Goal: Task Accomplishment & Management: Use online tool/utility

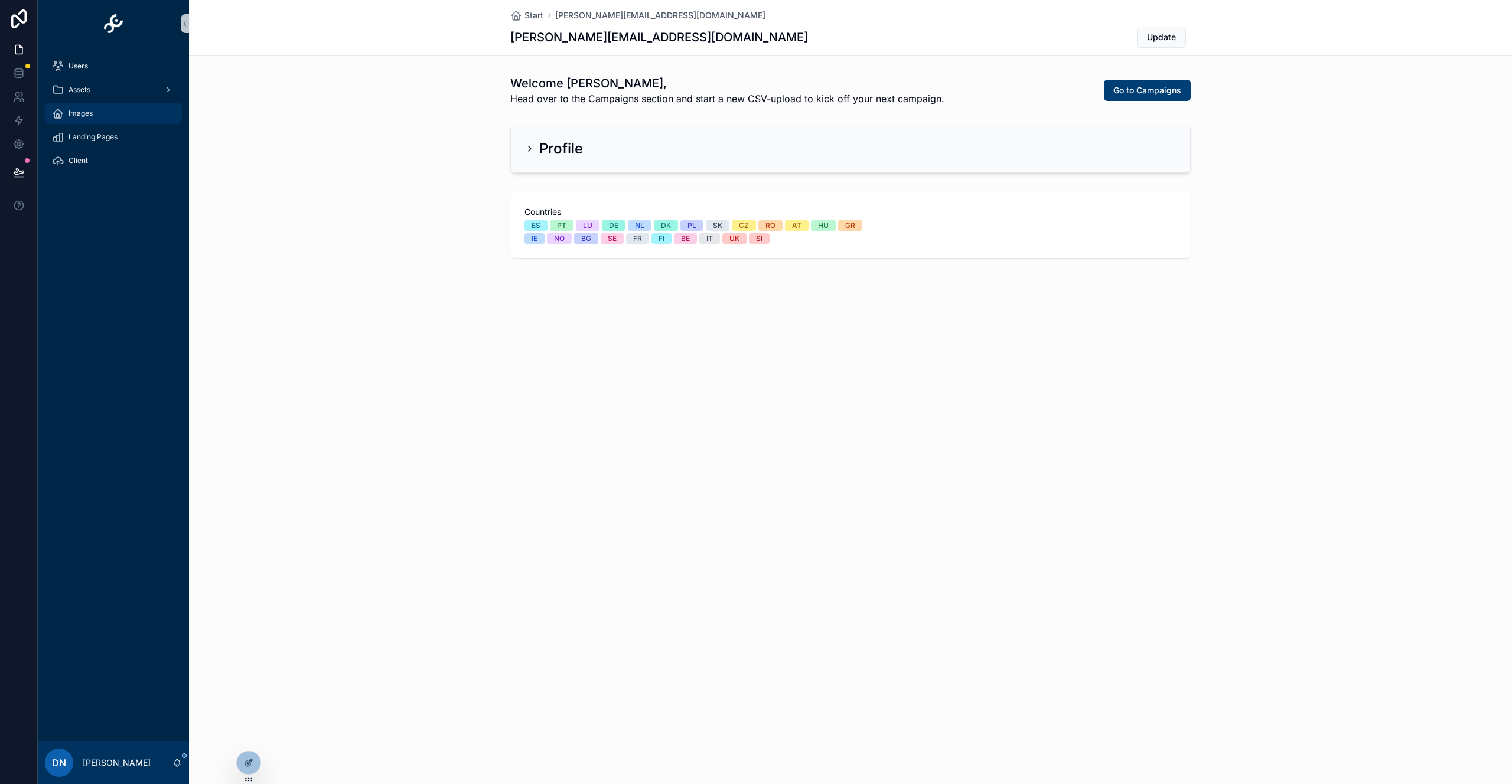
click at [83, 108] on div "Images" at bounding box center [113, 113] width 123 height 19
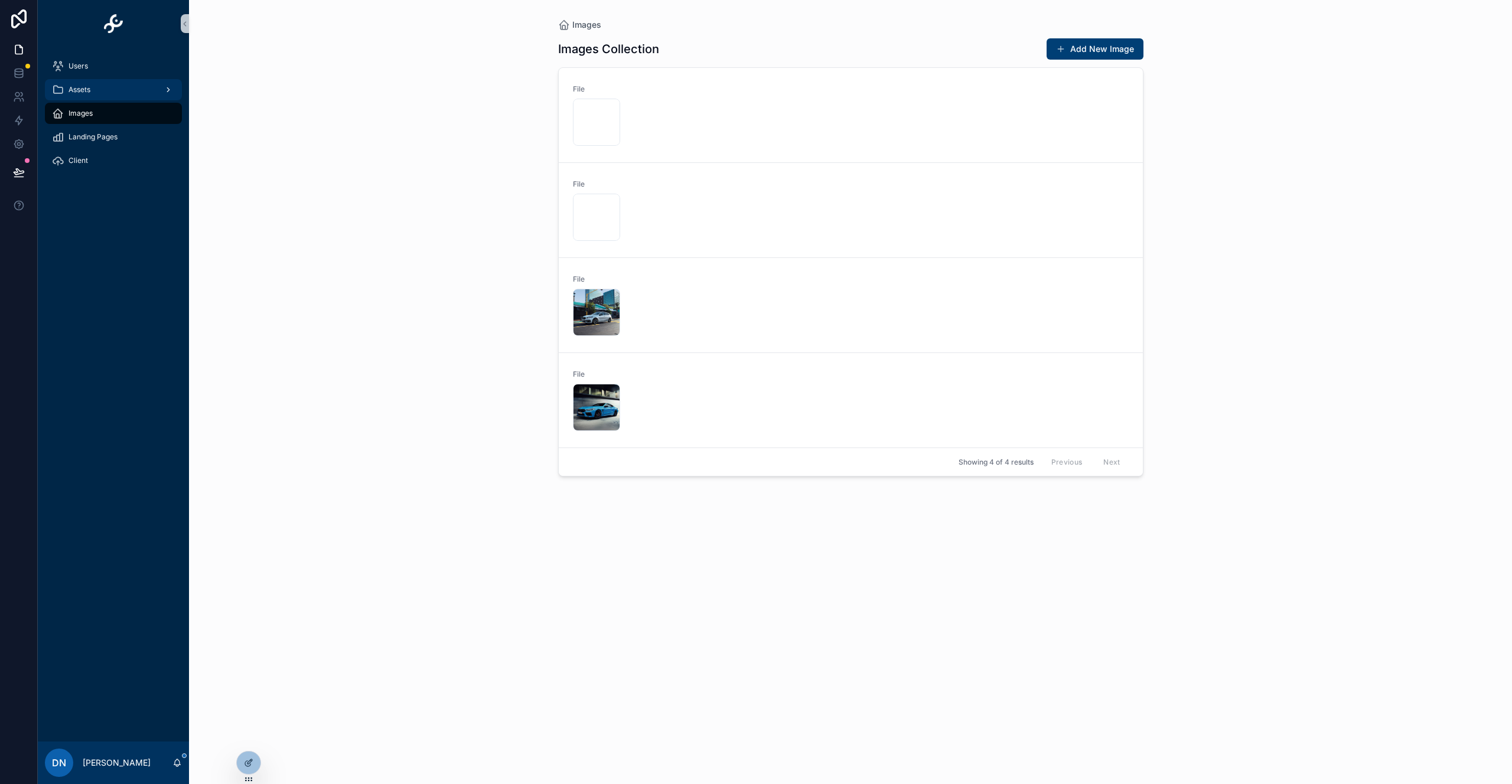
click at [87, 88] on span "Assets" at bounding box center [79, 90] width 22 height 10
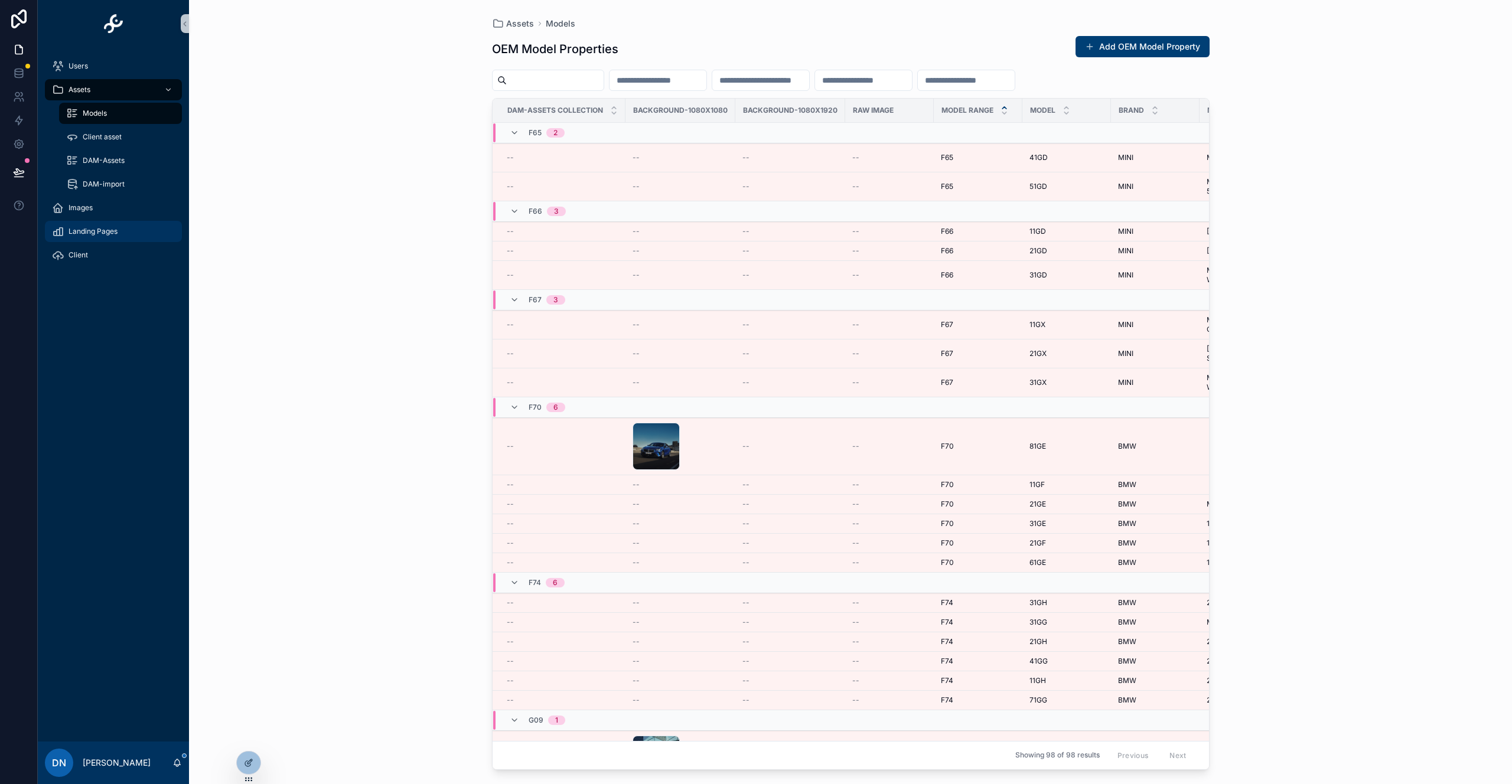
click at [84, 233] on span "Landing Pages" at bounding box center [92, 232] width 49 height 10
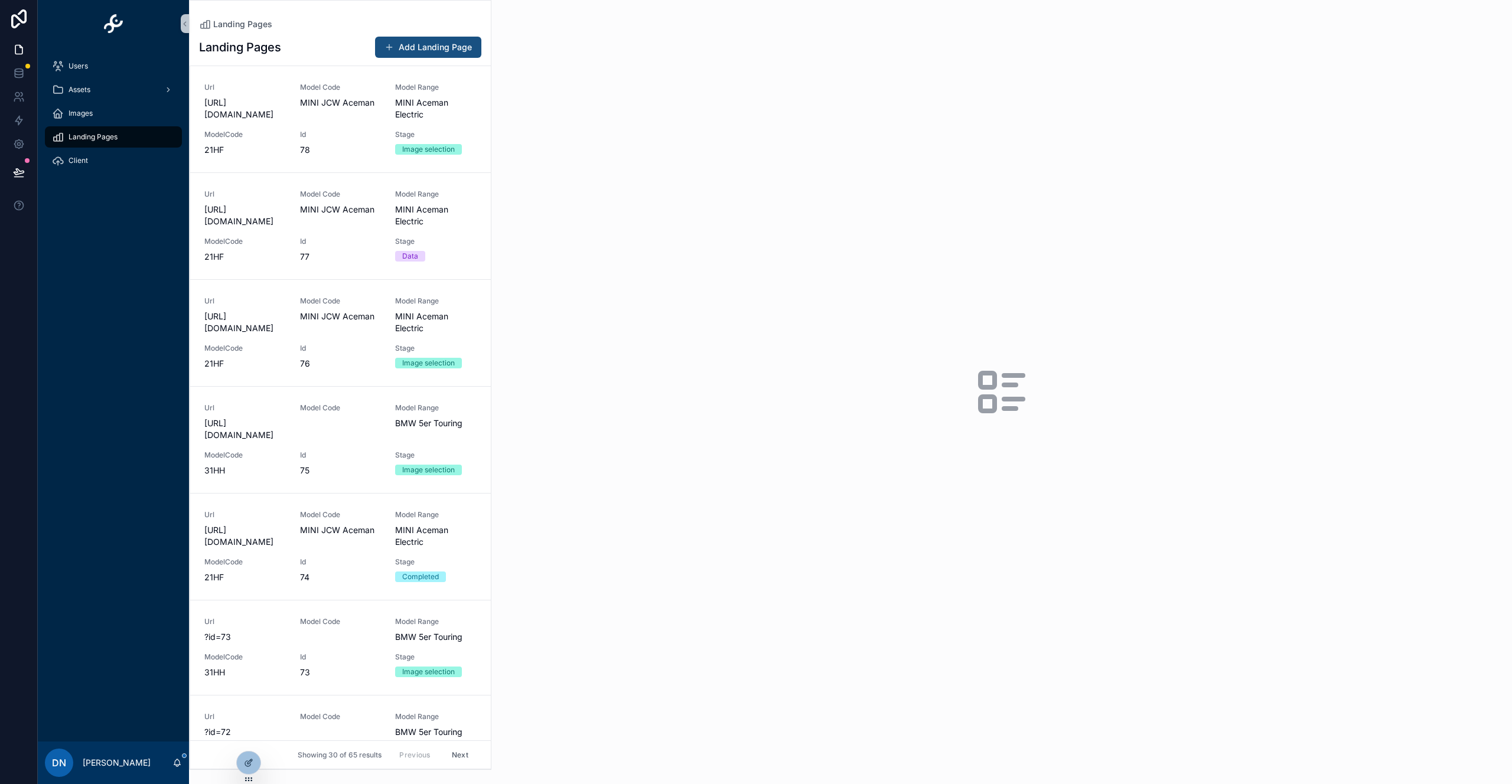
click at [440, 44] on button "Add Landing Page" at bounding box center [427, 47] width 106 height 21
